Goal: Transaction & Acquisition: Purchase product/service

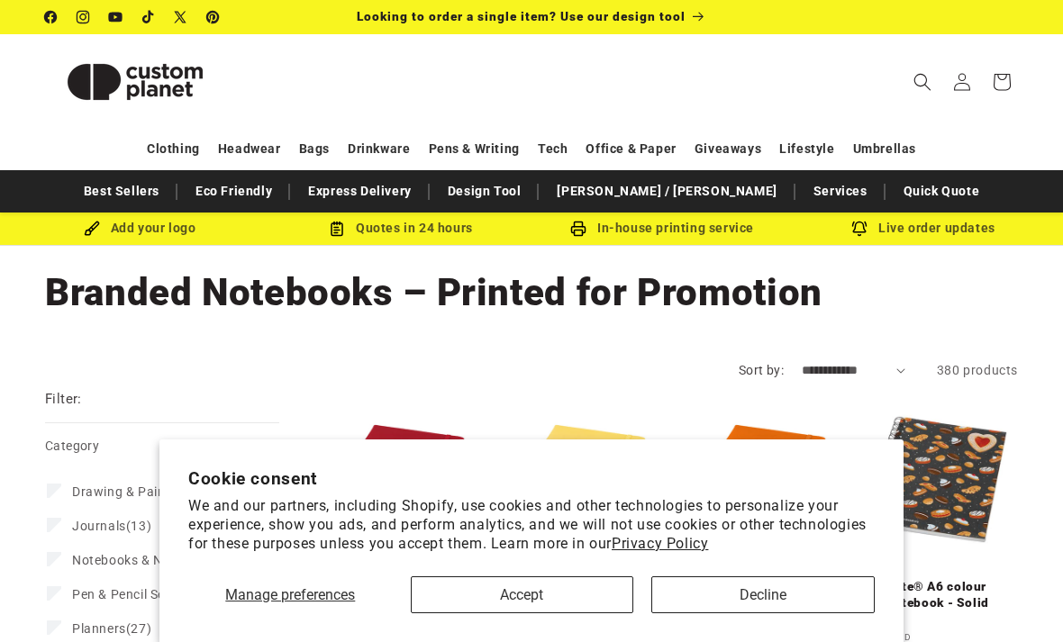
click at [494, 596] on button "Accept" at bounding box center [522, 594] width 223 height 37
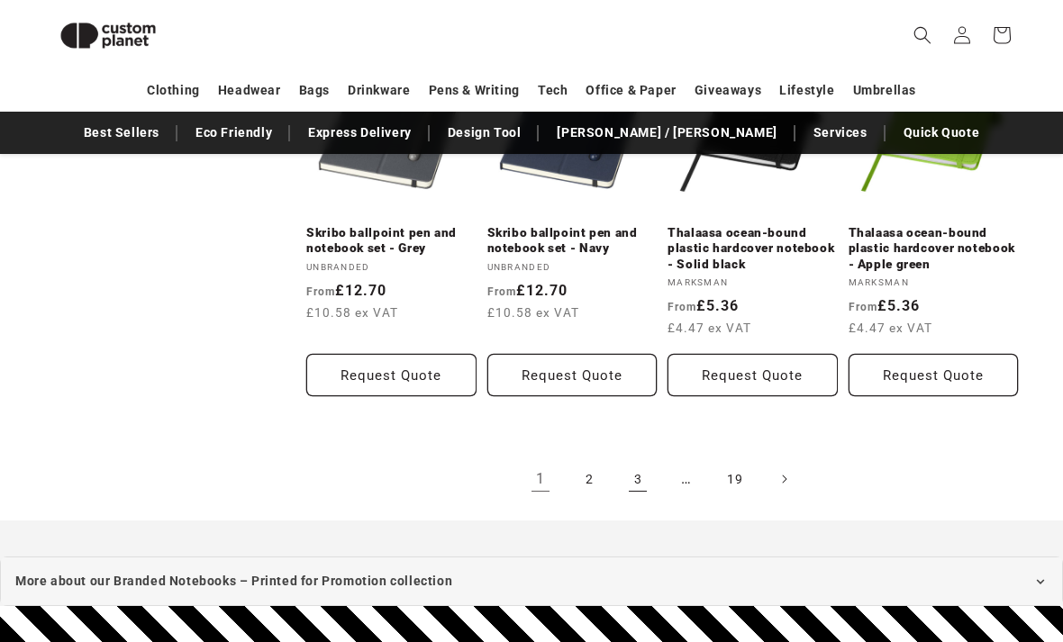
scroll to position [1873, 0]
click at [589, 476] on link "2" at bounding box center [589, 479] width 40 height 40
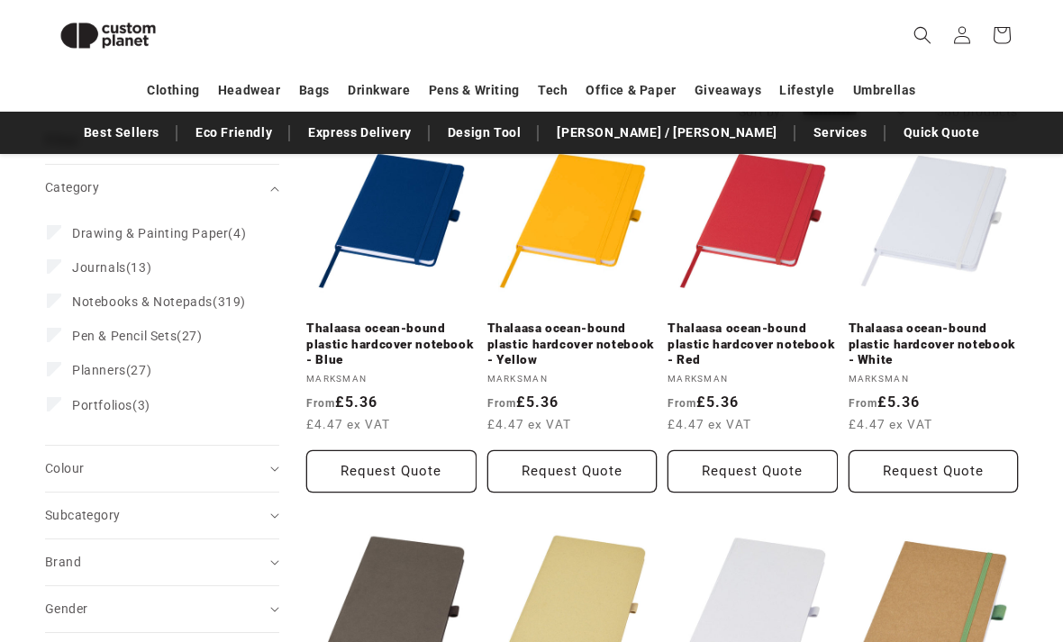
scroll to position [170, 0]
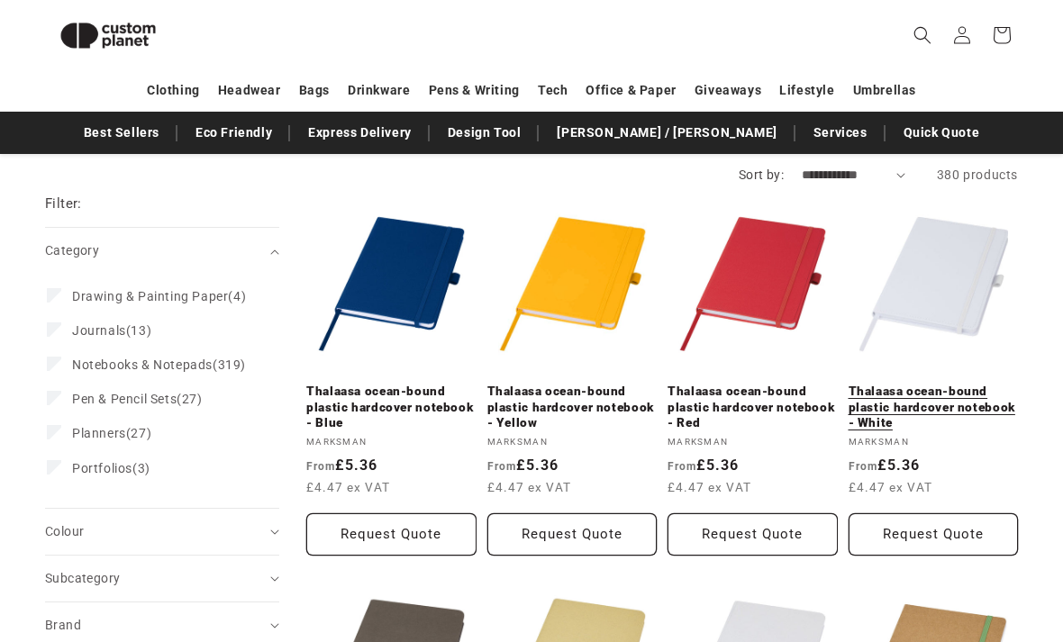
click at [947, 385] on link "Thalaasa ocean-bound plastic hardcover notebook - White" at bounding box center [933, 409] width 170 height 48
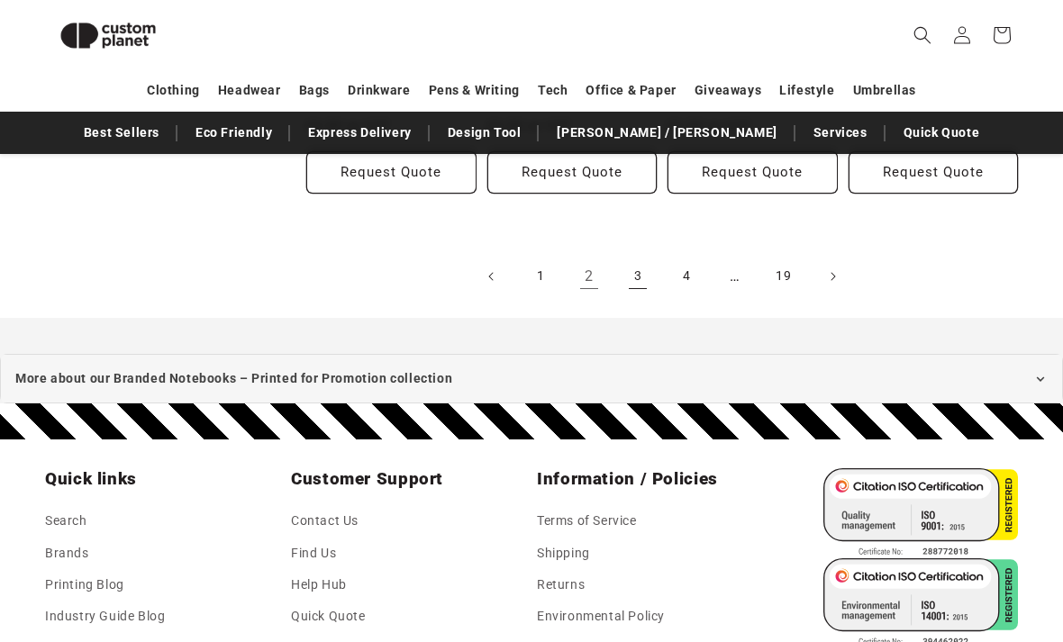
scroll to position [2123, 0]
click at [639, 257] on link "3" at bounding box center [638, 277] width 40 height 40
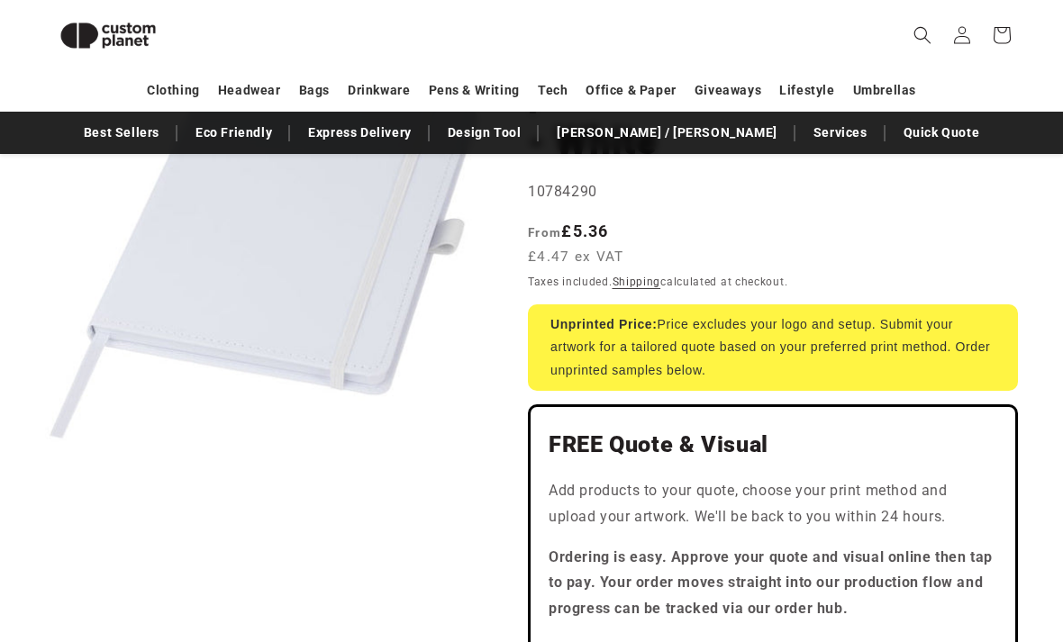
scroll to position [284, 0]
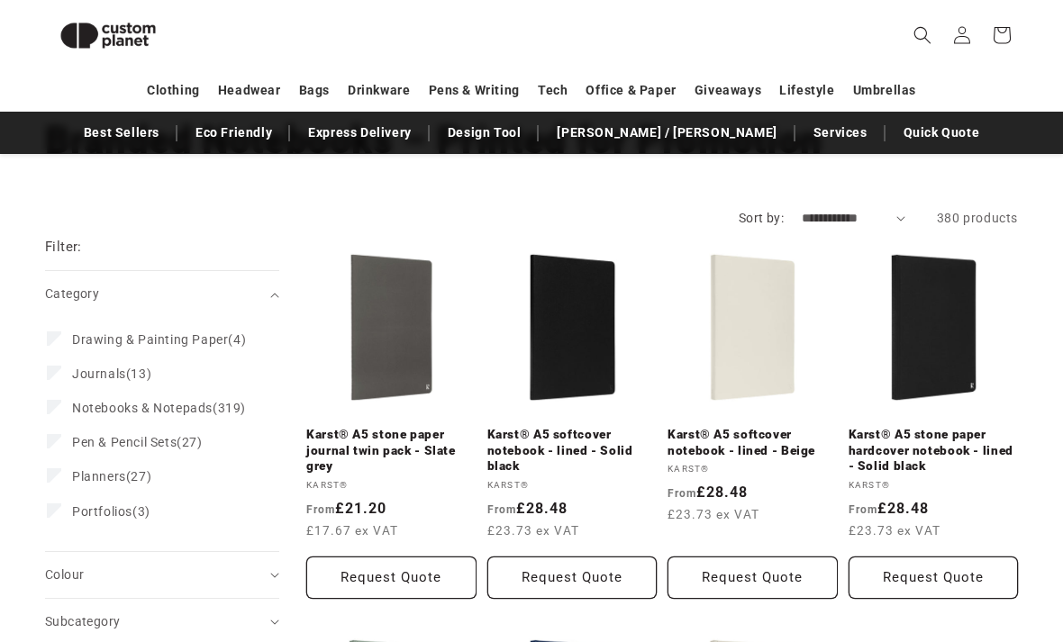
scroll to position [125, 0]
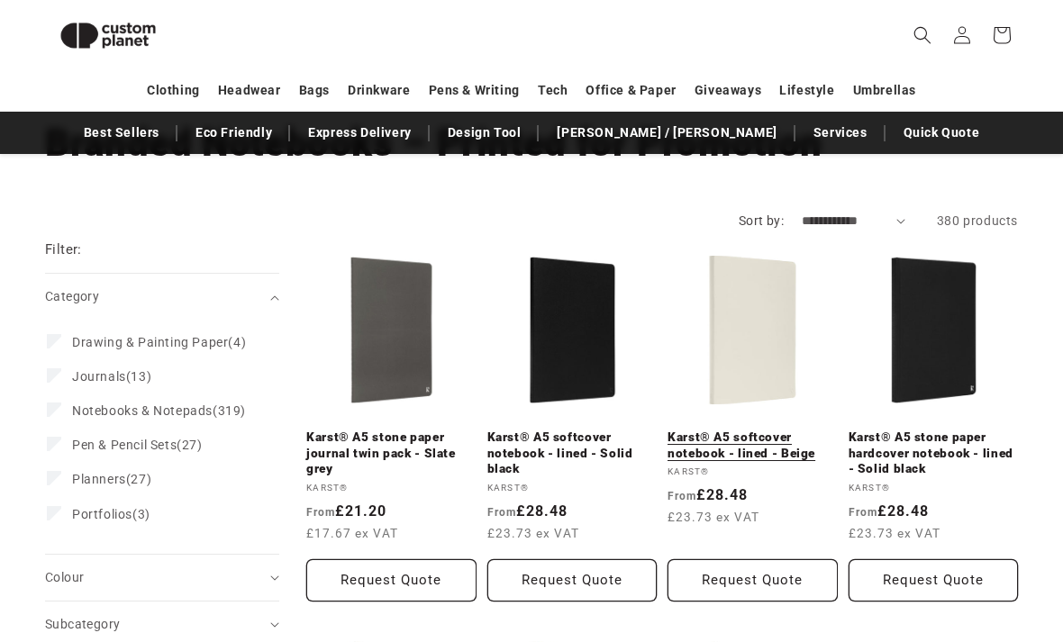
click at [756, 430] on link "Karst® A5 softcover notebook - lined - Beige" at bounding box center [752, 446] width 170 height 32
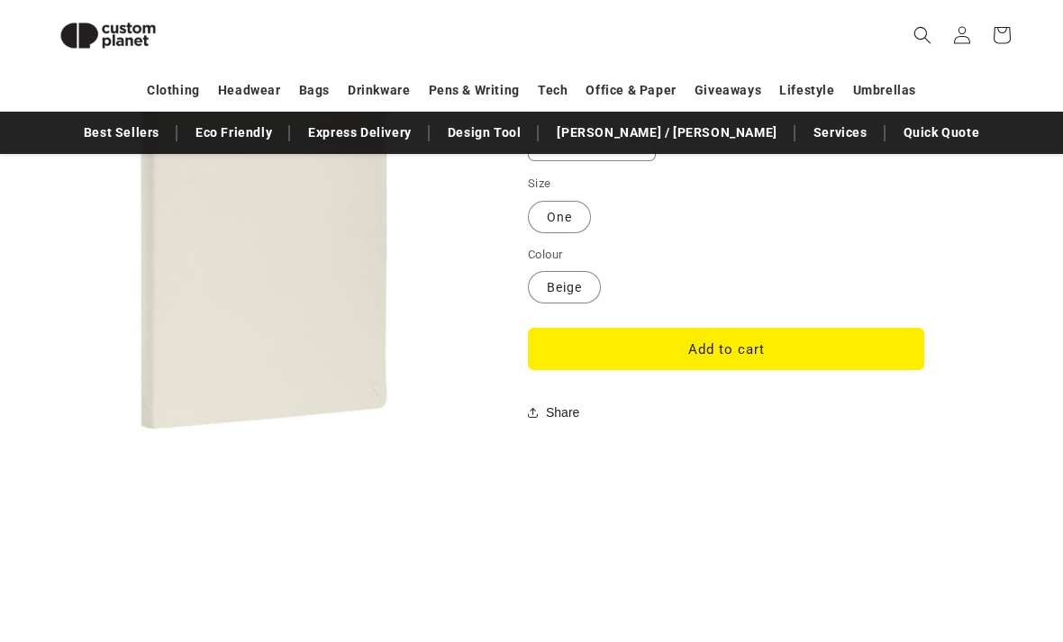
scroll to position [1499, 0]
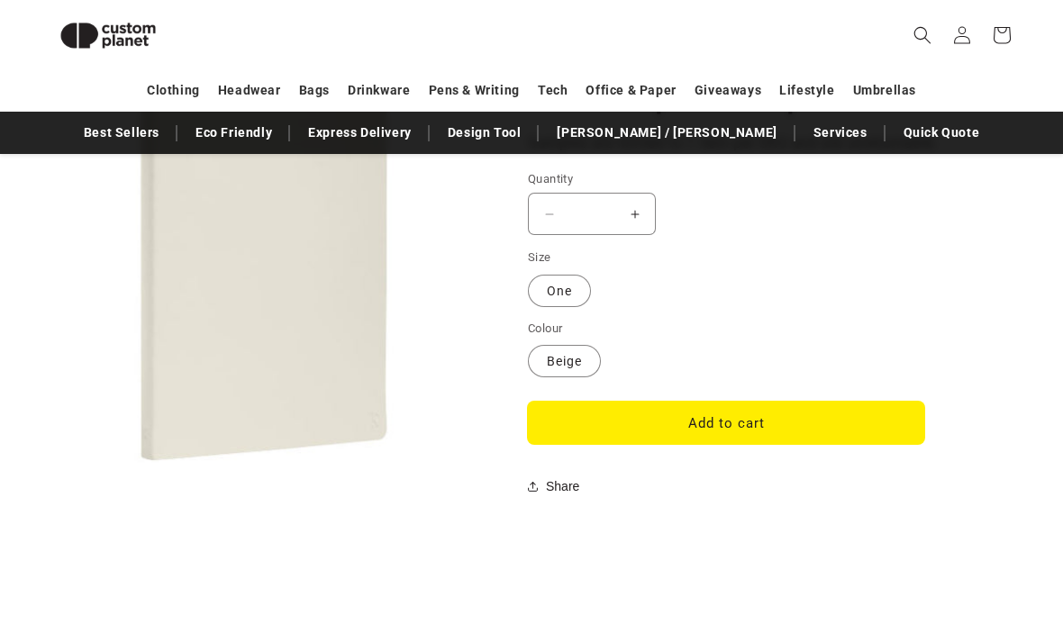
click at [849, 412] on button "Add to cart" at bounding box center [726, 423] width 396 height 42
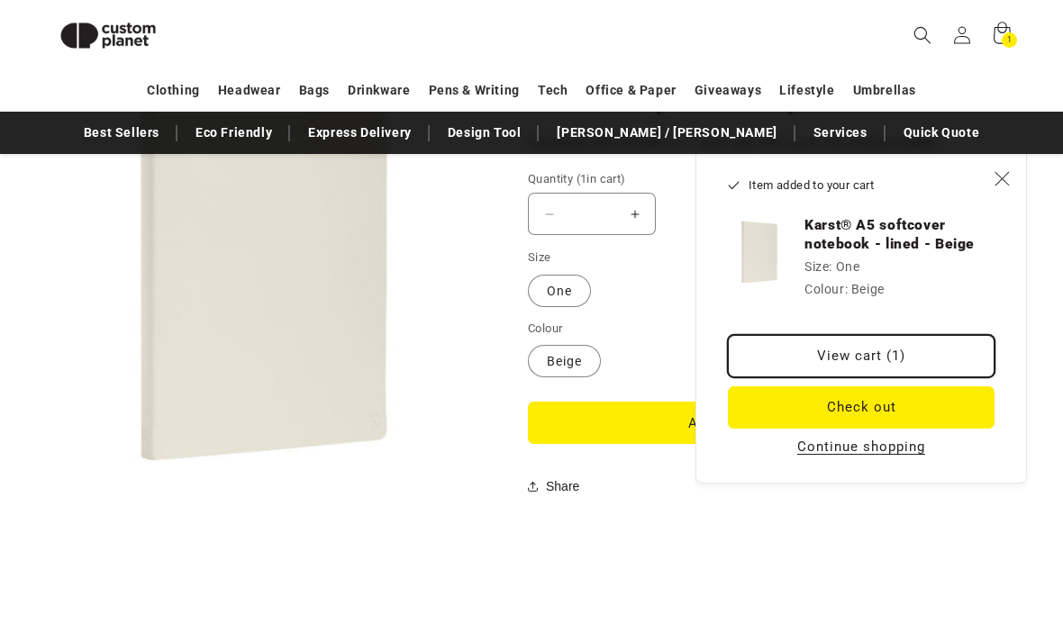
click at [915, 358] on link "View cart (1)" at bounding box center [861, 356] width 267 height 42
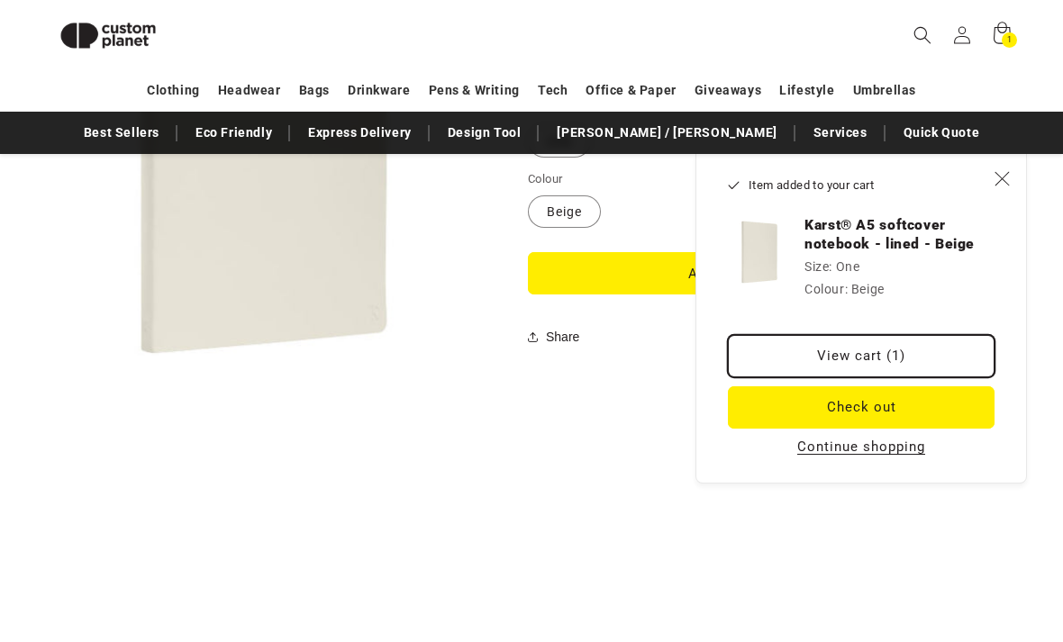
scroll to position [1645, 0]
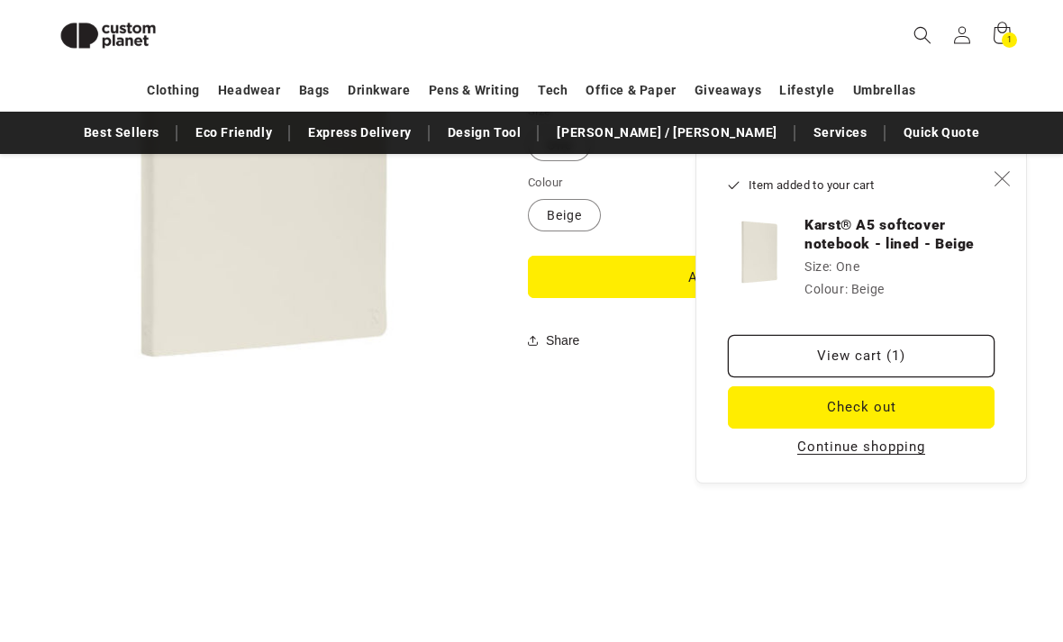
click at [1002, 172] on icon "Close" at bounding box center [1001, 178] width 16 height 16
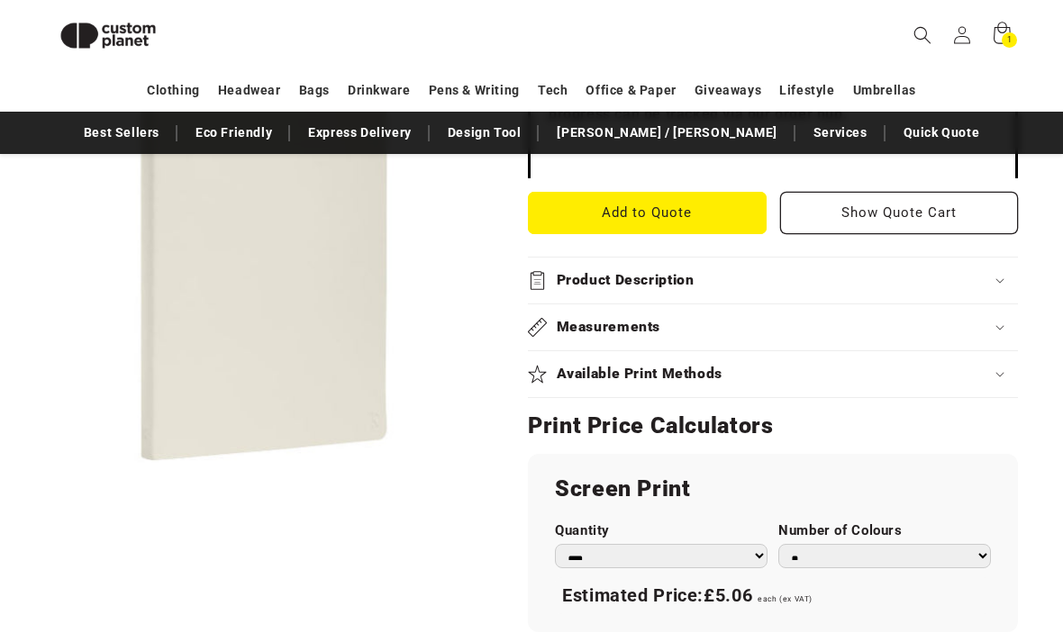
scroll to position [735, 0]
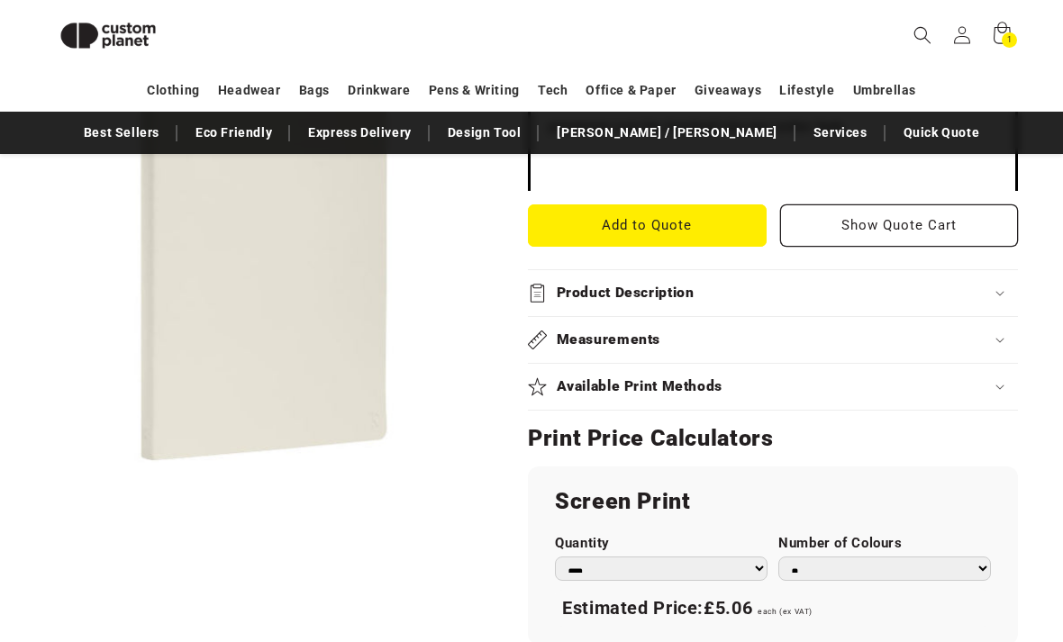
click at [877, 288] on div "Product Description" at bounding box center [773, 294] width 490 height 19
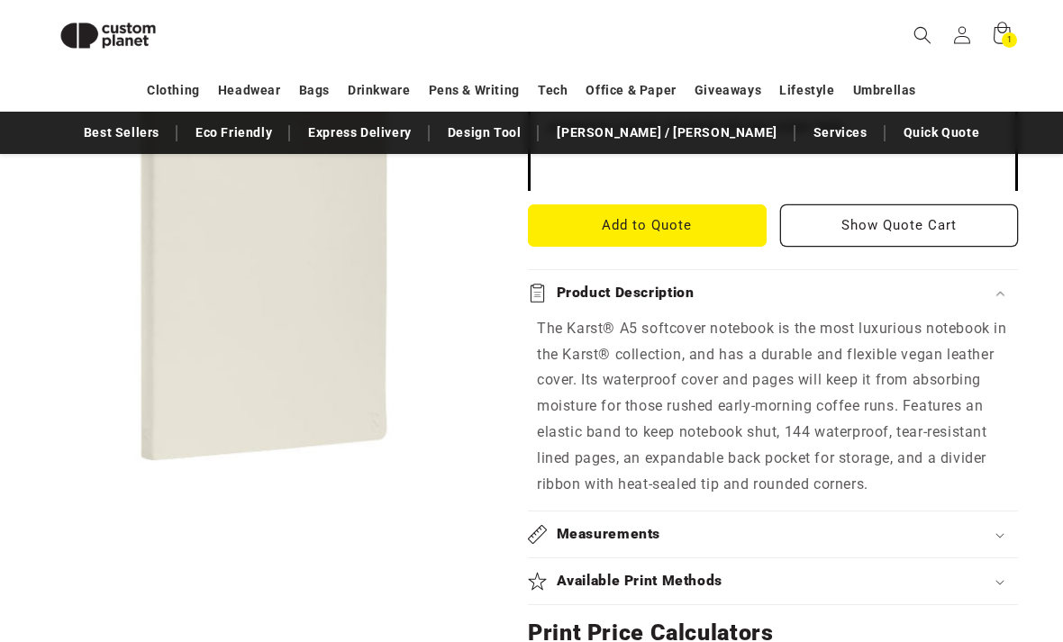
click at [988, 295] on div "Product Description" at bounding box center [773, 293] width 490 height 19
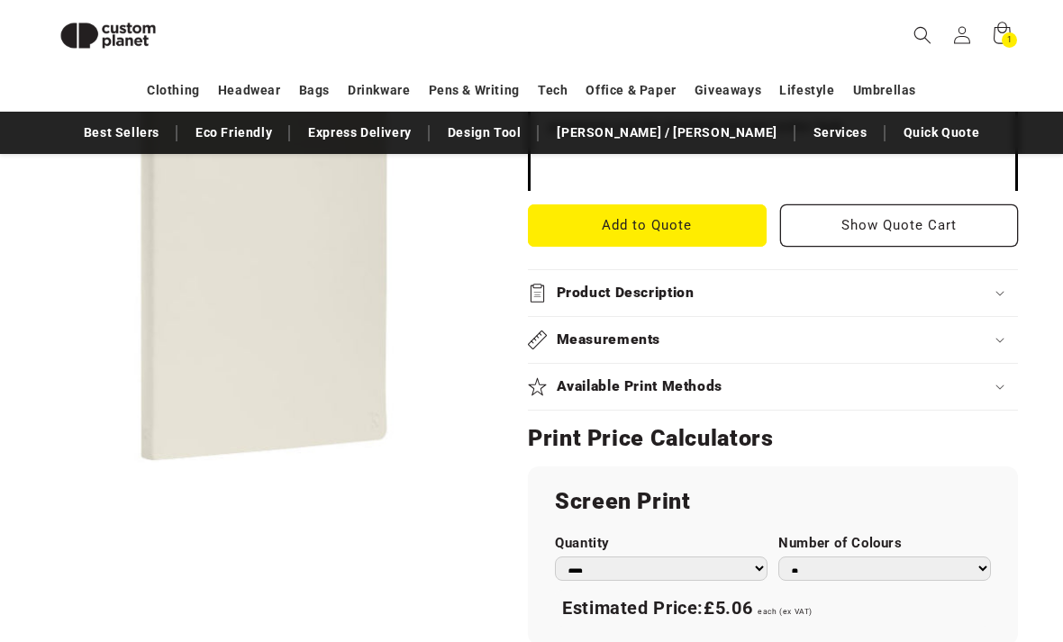
click at [862, 379] on div "Available Print Methods" at bounding box center [773, 386] width 490 height 19
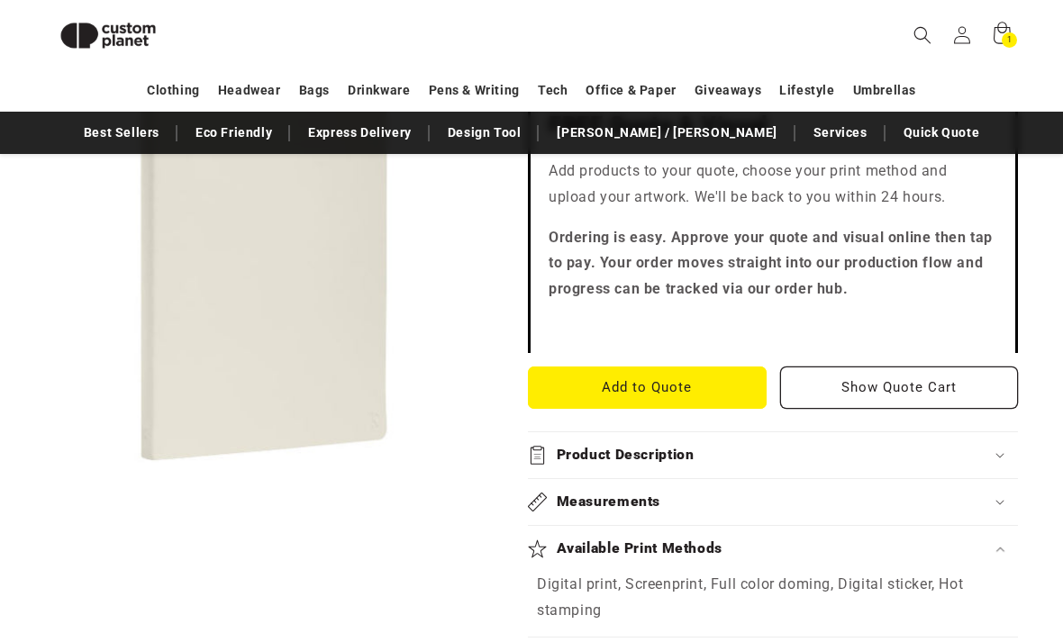
scroll to position [559, 0]
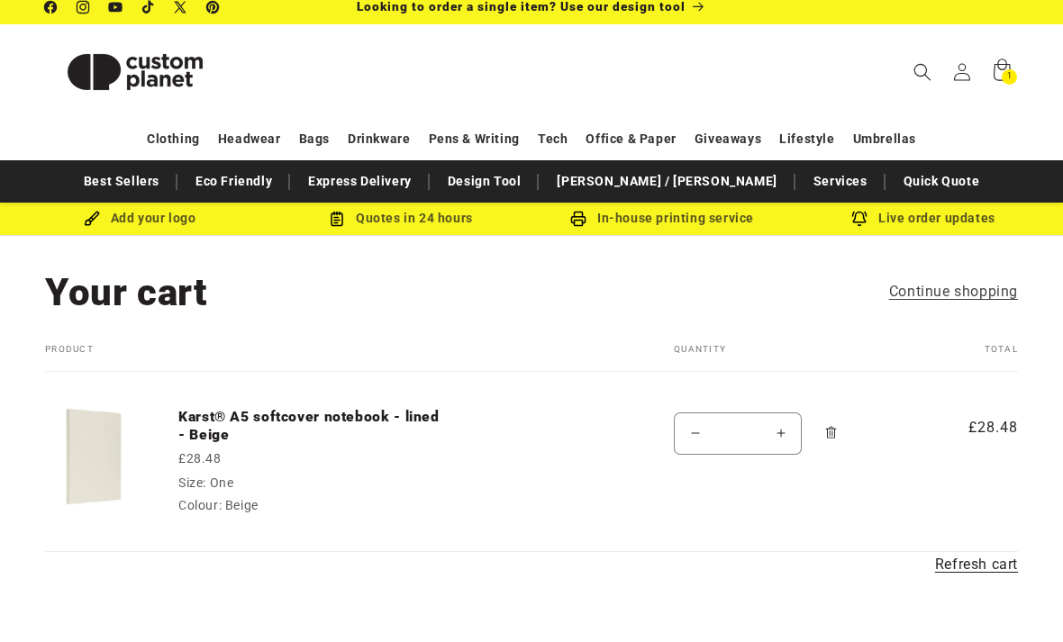
scroll to position [11, 0]
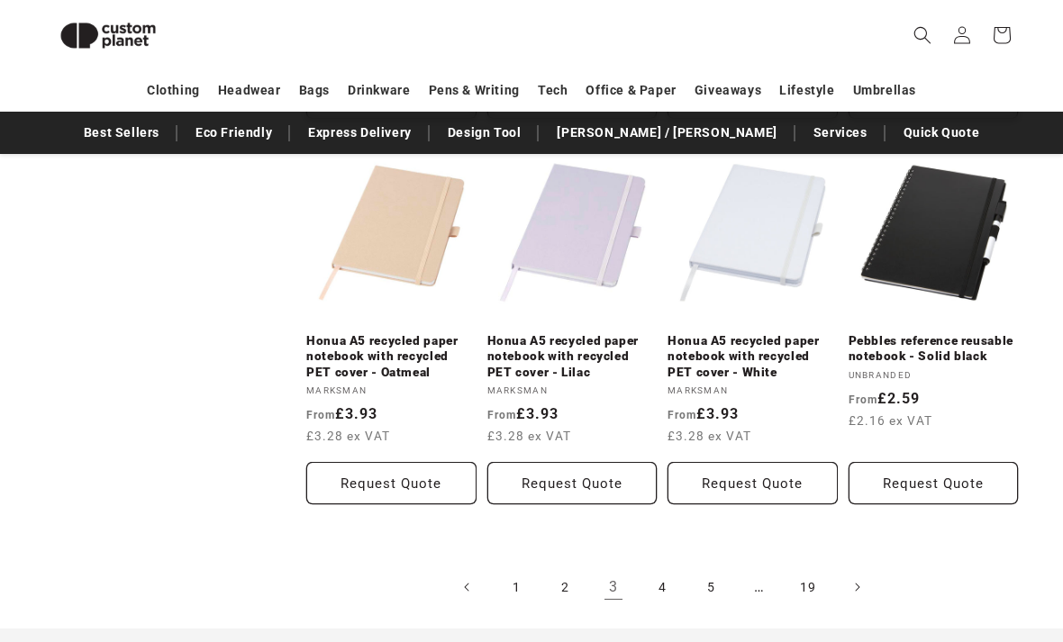
scroll to position [1799, 0]
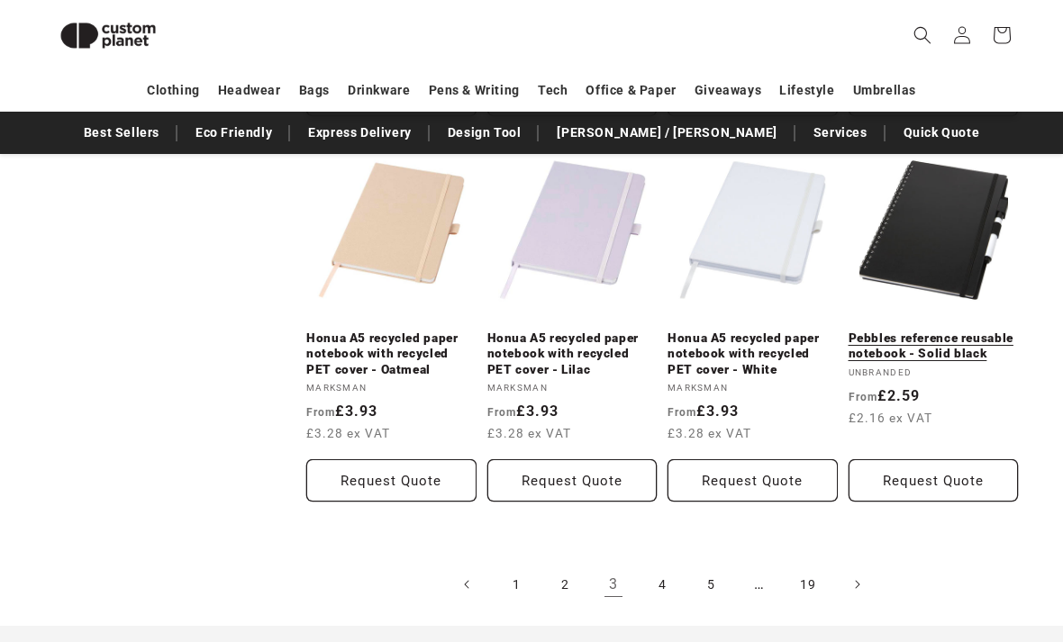
click at [962, 331] on link "Pebbles reference reusable notebook - Solid black" at bounding box center [933, 347] width 170 height 32
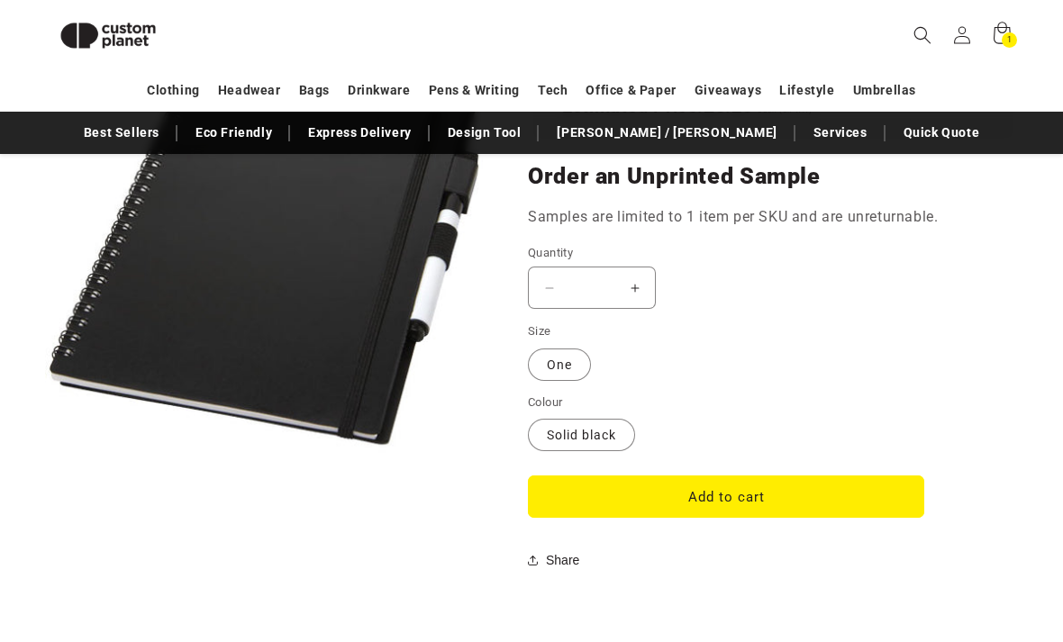
scroll to position [1425, 0]
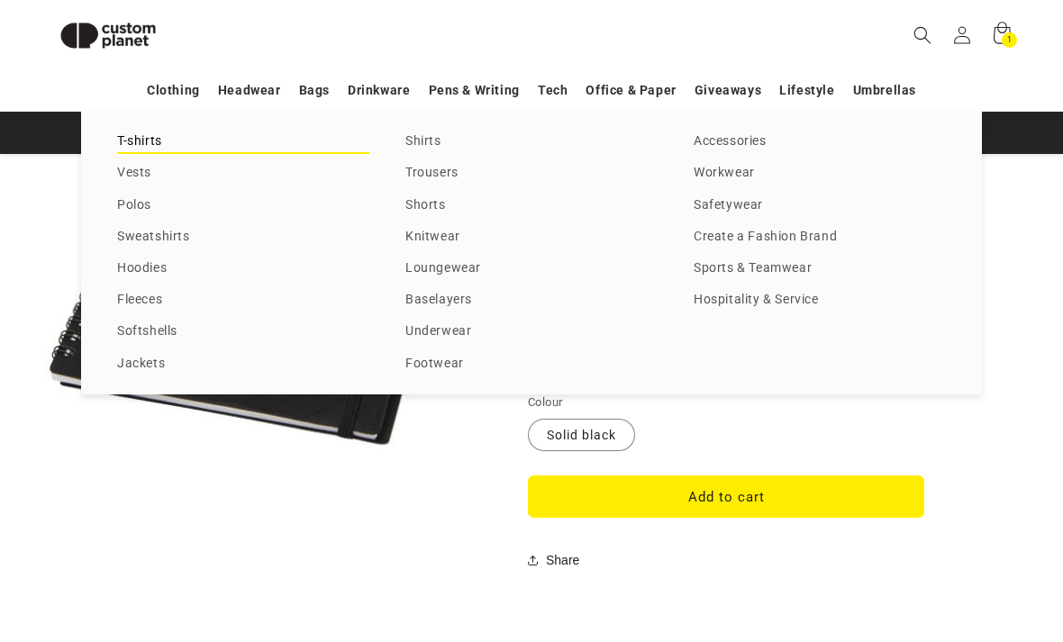
click at [150, 149] on link "T-shirts" at bounding box center [243, 142] width 252 height 24
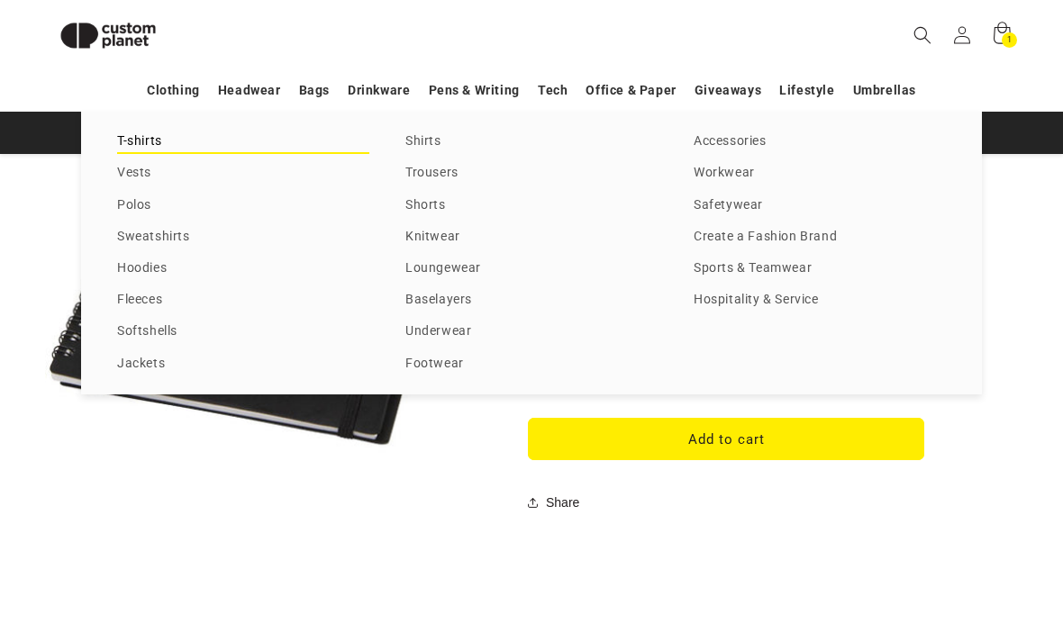
scroll to position [1510, 0]
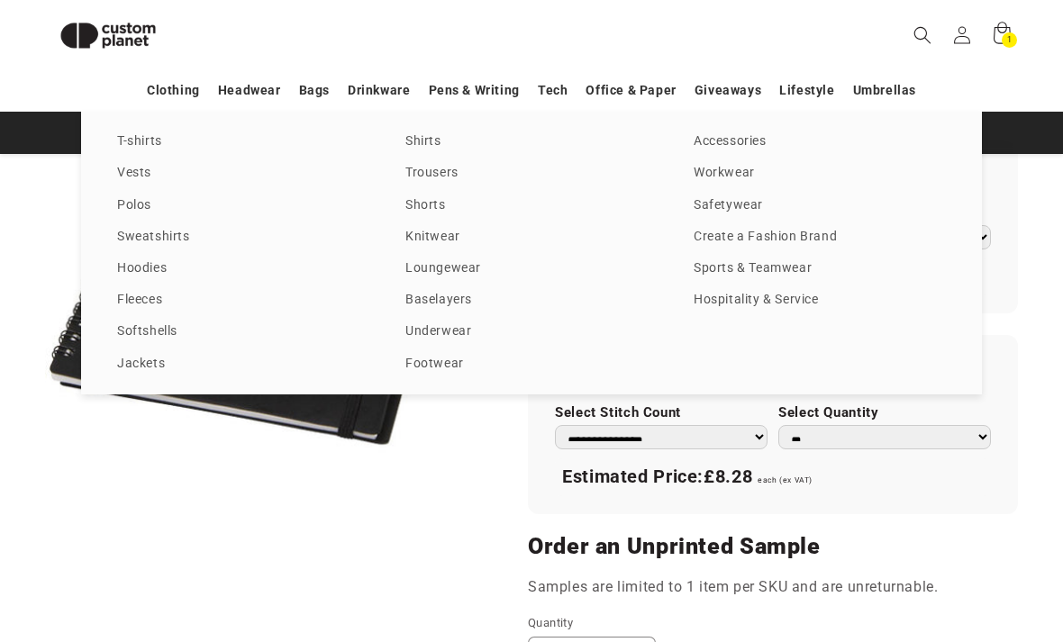
scroll to position [1054, 0]
click at [454, 583] on div "Skip to product information Open media 1 in modal 1 / of 1" at bounding box center [264, 76] width 438 height 1752
click at [365, 600] on div "Skip to product information Open media 1 in modal 1 / of 1" at bounding box center [264, 76] width 438 height 1752
click at [506, 472] on div "Unbranded Pebbles reference reusable notebook - Solid black Pebbles reference r…" at bounding box center [750, 76] width 535 height 1752
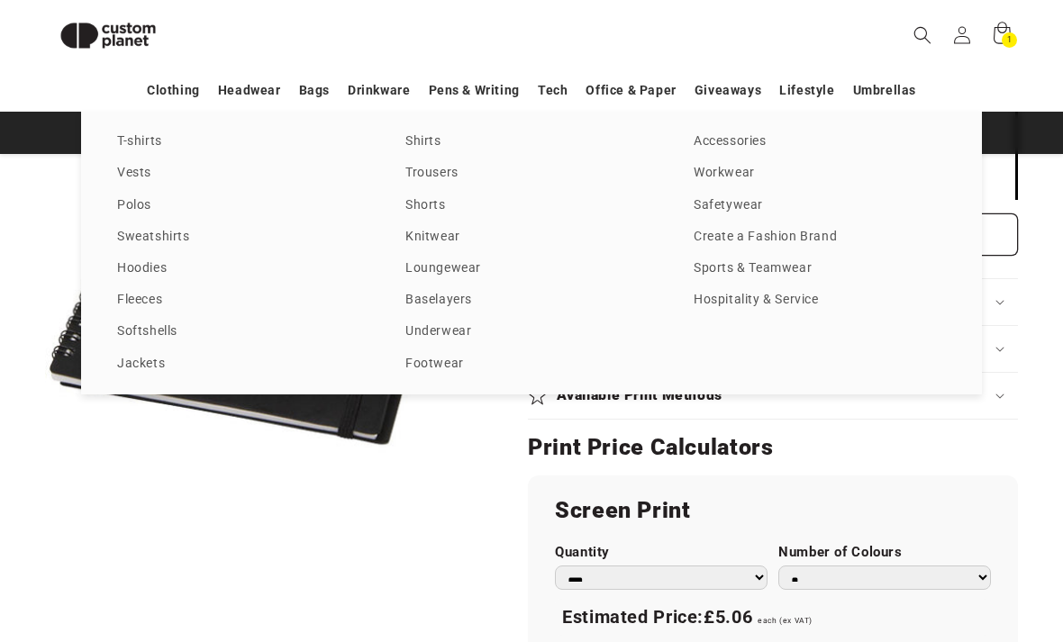
scroll to position [652, 0]
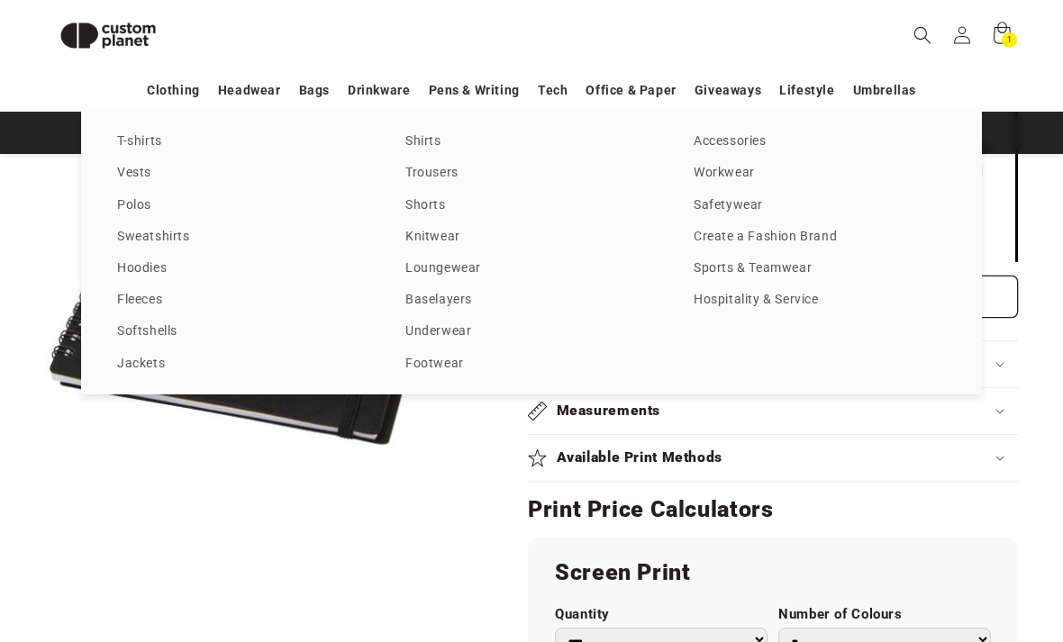
click at [32, 222] on div "T-shirts Vests Polos Sweatshirts Hoodies Fleeces Softshells Jackets Shirts Trou…" at bounding box center [531, 253] width 1063 height 283
click at [1035, 88] on div "Clothing Headwear Bags Drinkware Pens & Writing Tech Office & Paper Giveaways L…" at bounding box center [531, 91] width 1063 height 32
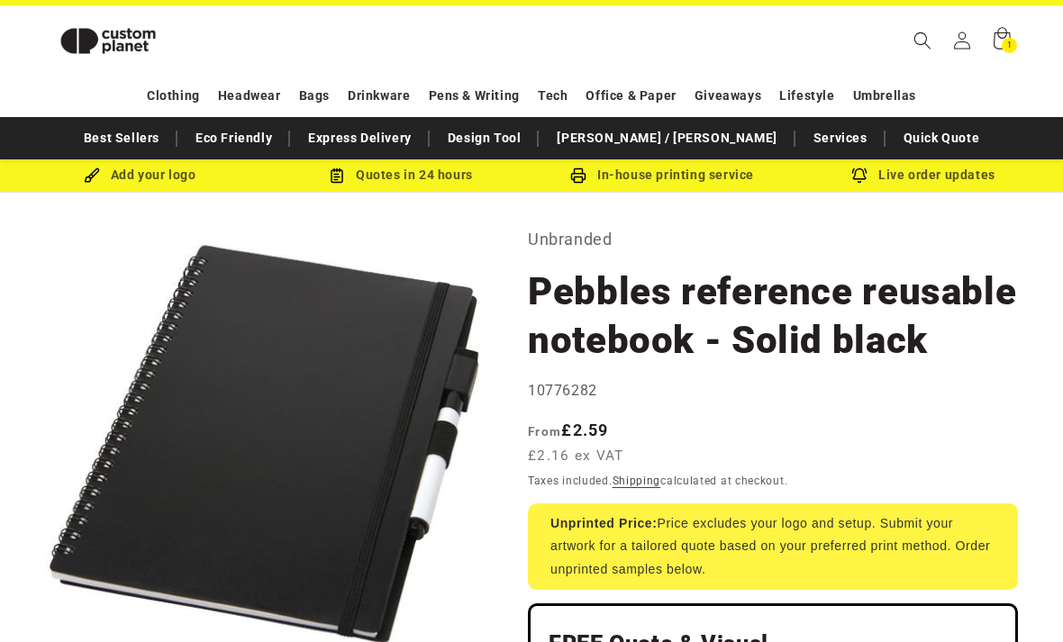
scroll to position [6, 0]
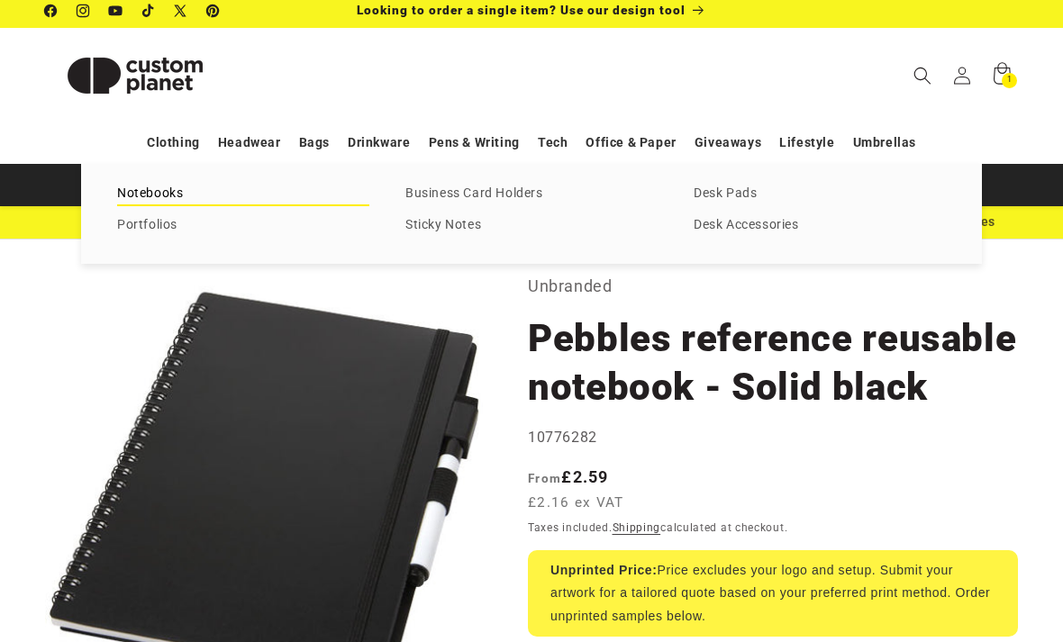
click at [224, 191] on link "Notebooks" at bounding box center [243, 194] width 252 height 24
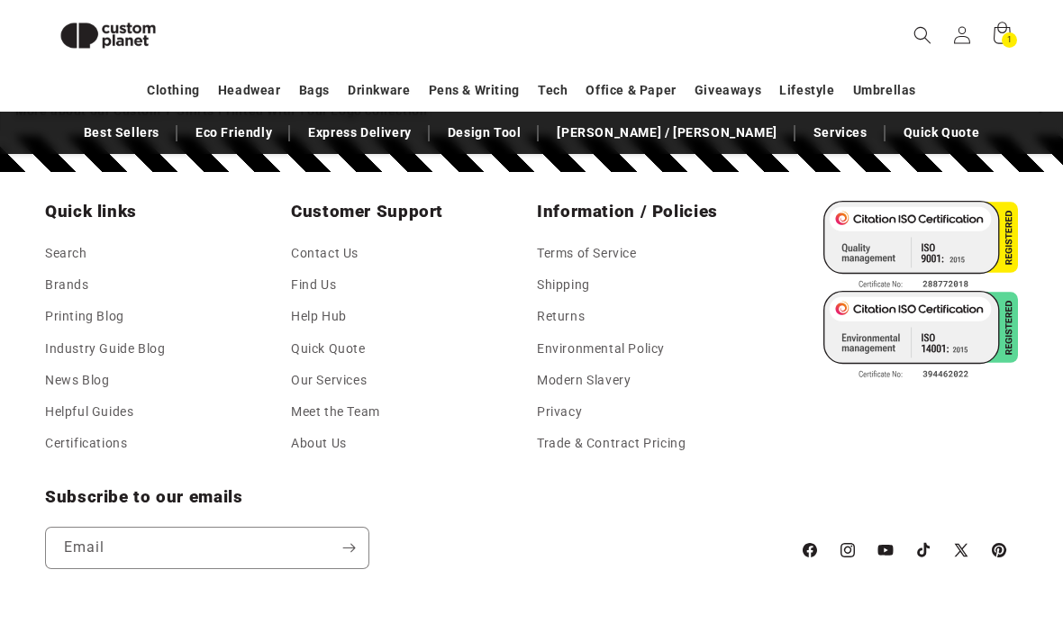
scroll to position [2297, 0]
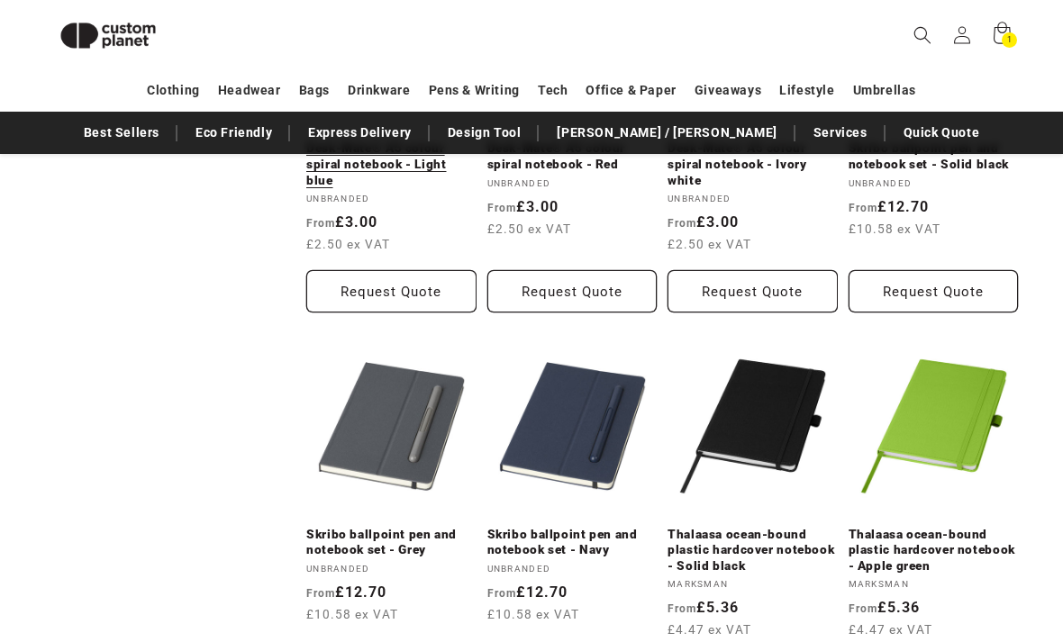
scroll to position [1522, 0]
